Goal: Book appointment/travel/reservation

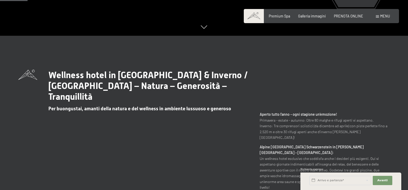
scroll to position [232, 0]
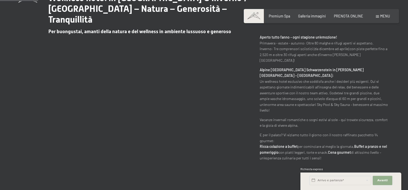
click at [383, 180] on span "Avanti" at bounding box center [382, 181] width 10 height 4
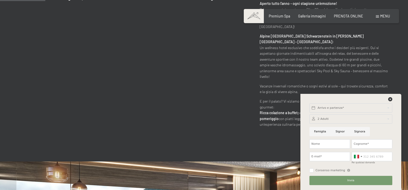
scroll to position [309, 0]
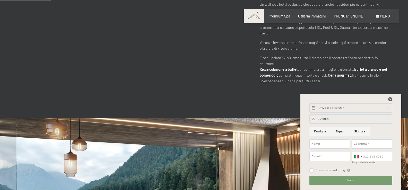
click at [392, 98] on icon at bounding box center [390, 99] width 4 height 4
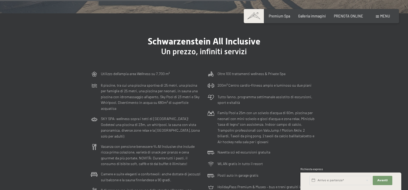
scroll to position [1390, 0]
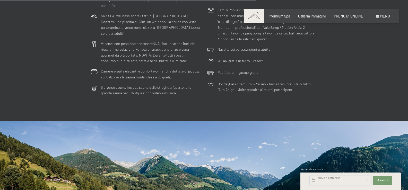
click at [345, 180] on input "text" at bounding box center [340, 180] width 62 height 9
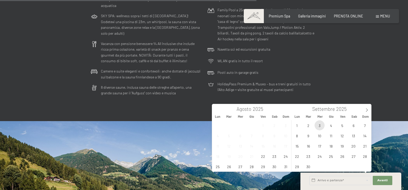
click at [318, 127] on span "3" at bounding box center [319, 125] width 10 height 10
click at [341, 124] on span "5" at bounding box center [342, 125] width 10 height 10
type input "Mer. [DATE] - Ven. [DATE]"
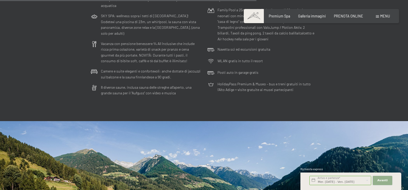
click at [381, 180] on span "Avanti" at bounding box center [382, 181] width 10 height 4
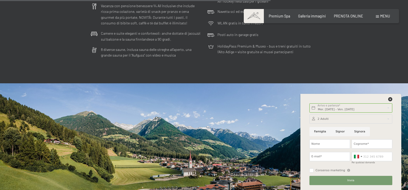
scroll to position [1467, 0]
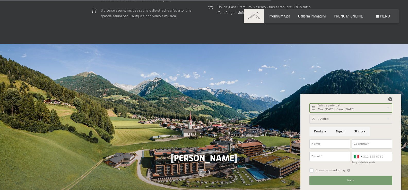
click at [390, 100] on icon at bounding box center [390, 99] width 4 height 4
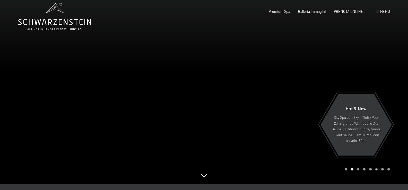
scroll to position [0, 0]
